Goal: Feedback & Contribution: Leave review/rating

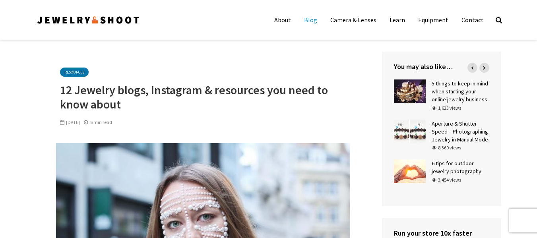
click at [317, 17] on link "Blog" at bounding box center [310, 20] width 25 height 16
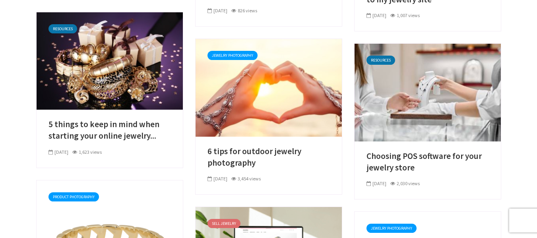
scroll to position [312, 0]
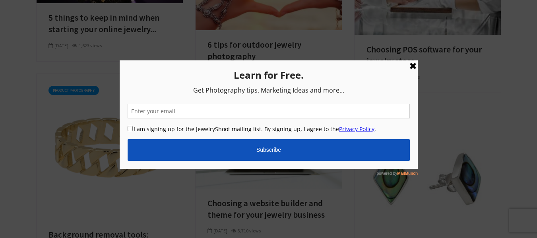
click at [413, 69] on link at bounding box center [413, 66] width 10 height 10
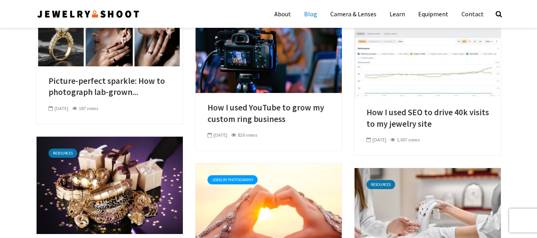
scroll to position [79, 0]
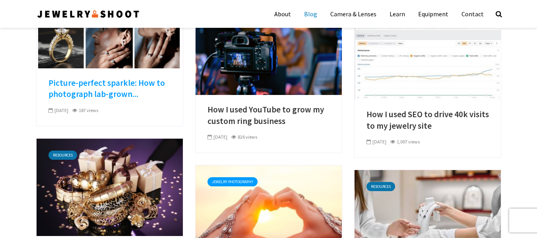
click at [93, 97] on link "Picture-perfect sparkle: How to photograph lab-grown..." at bounding box center [109, 88] width 122 height 23
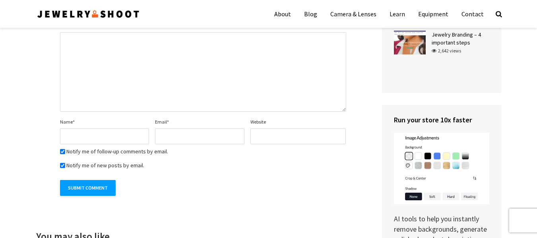
scroll to position [2504, 0]
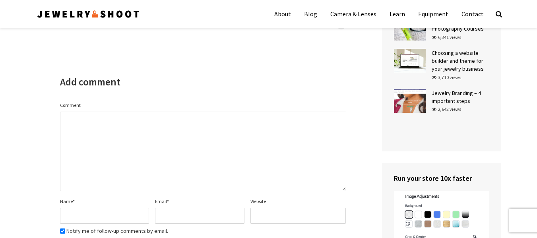
click at [85, 120] on textarea "Comment" at bounding box center [203, 151] width 286 height 79
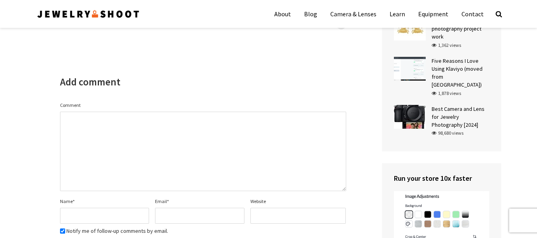
click at [187, 112] on textarea "Comment" at bounding box center [203, 151] width 286 height 79
click at [178, 120] on textarea "Comment" at bounding box center [203, 151] width 286 height 79
paste textarea "I really enjoyed reading this article and learning about how lab-grown diamonds…"
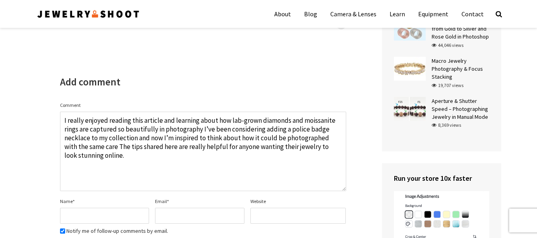
type textarea "I really enjoyed reading this article and learning about how lab-grown diamonds…"
click at [127, 211] on input "Name *" at bounding box center [104, 216] width 89 height 16
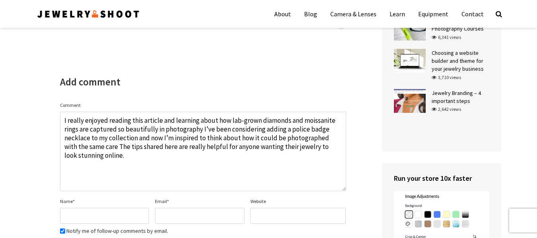
type input "Jewelry"
type input "jewelleryfactory119@gmail.com"
click at [109, 208] on input "Jewelry" at bounding box center [104, 216] width 89 height 16
type input "Jewelry Factory"
click at [272, 208] on input "Website" at bounding box center [297, 216] width 95 height 16
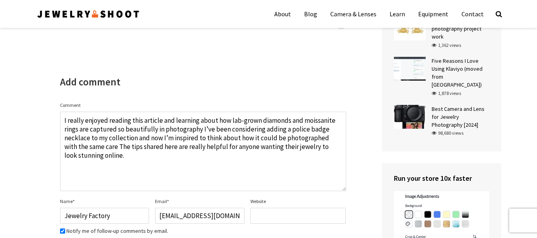
paste input "https://jewelryfactory.com/"
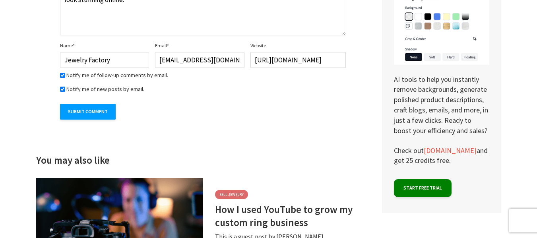
scroll to position [2702, 0]
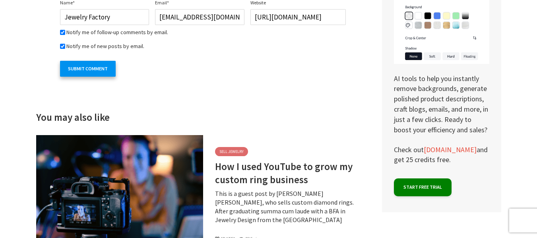
type input "https://jewelryfactory.com/"
click at [106, 66] on input "Submit Comment" at bounding box center [88, 69] width 56 height 16
